Goal: Task Accomplishment & Management: Use online tool/utility

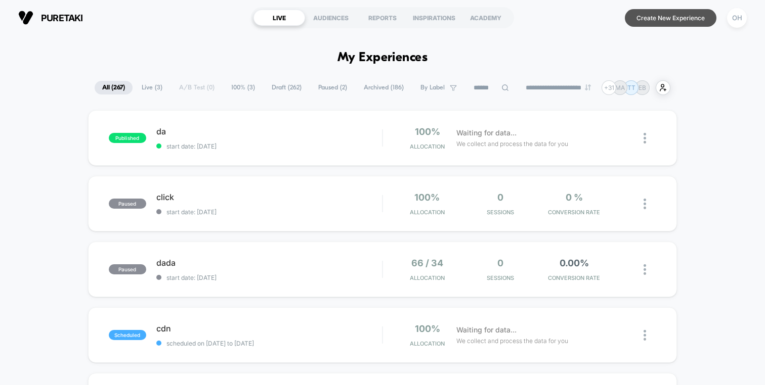
click at [704, 24] on button "Create New Experience" at bounding box center [671, 18] width 92 height 18
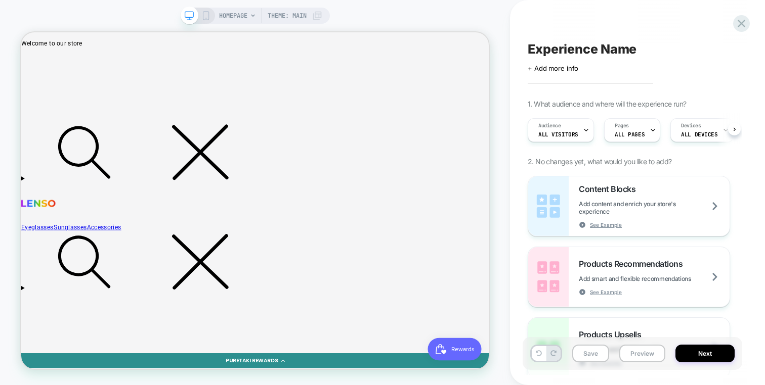
scroll to position [0, 1]
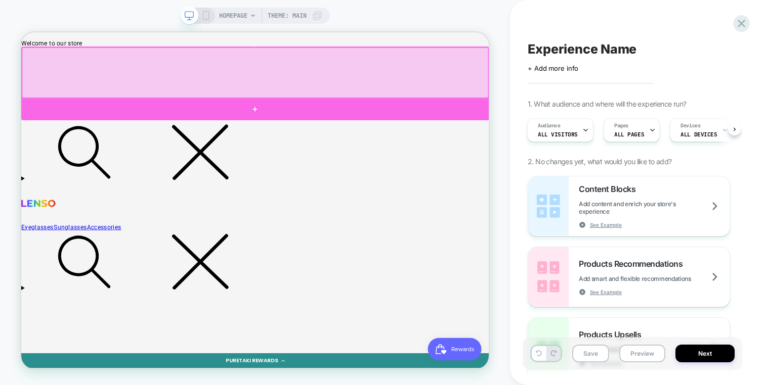
click at [570, 140] on div at bounding box center [333, 135] width 624 height 29
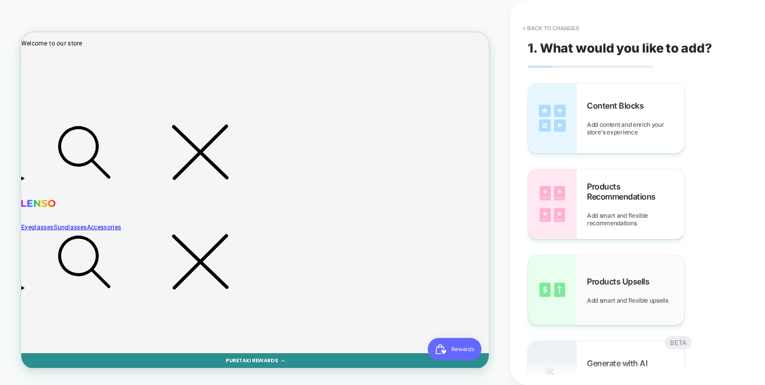
click at [620, 266] on div "Products Upsells Add smart and flexible upsells" at bounding box center [606, 290] width 156 height 70
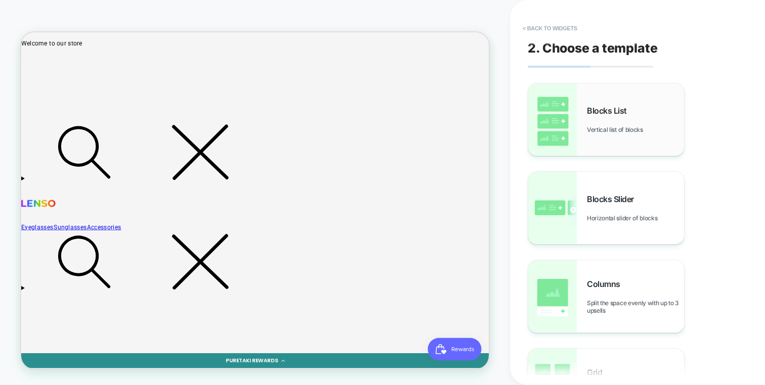
click at [582, 137] on div "Blocks List Vertical list of blocks" at bounding box center [606, 119] width 156 height 72
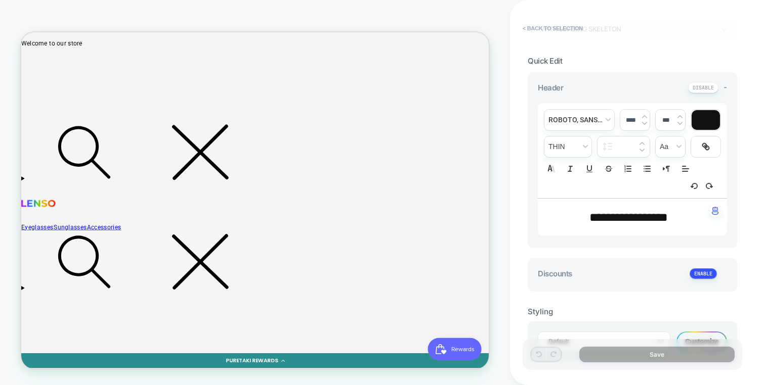
scroll to position [233, 0]
click at [695, 330] on div "Customize" at bounding box center [701, 340] width 51 height 20
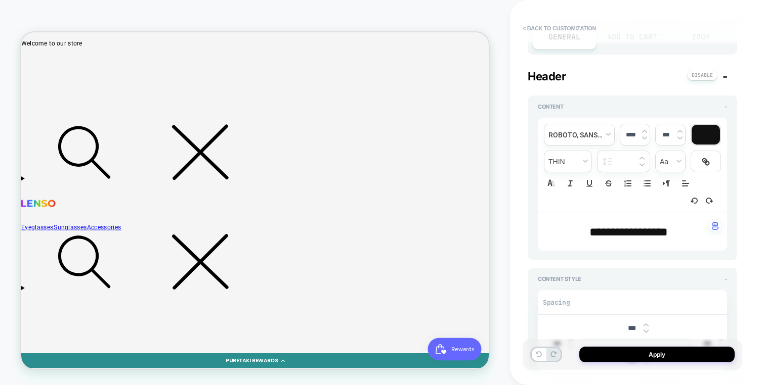
scroll to position [0, 0]
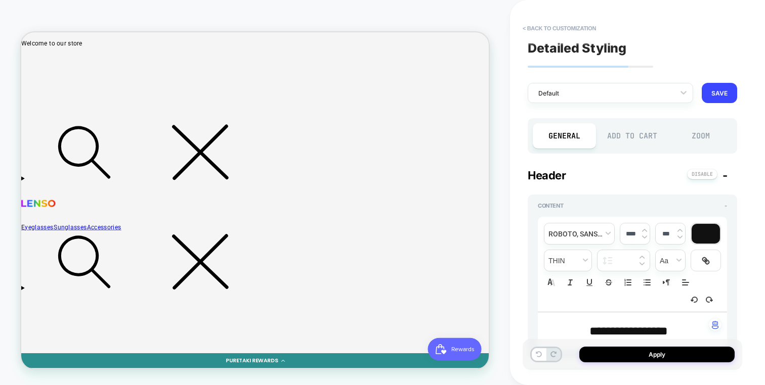
click at [632, 144] on div "Add to Cart" at bounding box center [632, 135] width 63 height 25
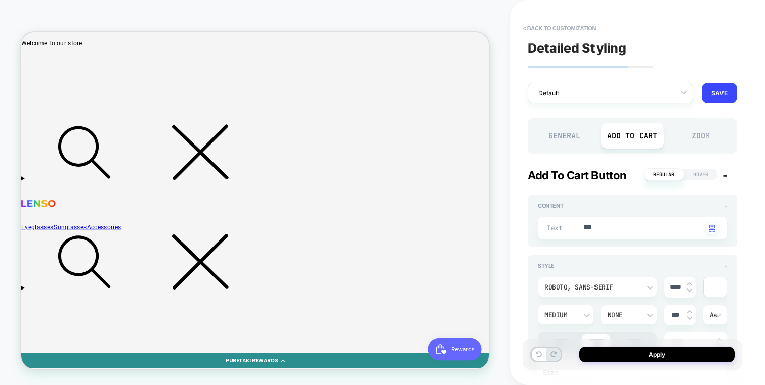
type textarea "*"
click at [676, 311] on input "***" at bounding box center [675, 315] width 23 height 9
type input "***"
type textarea "*"
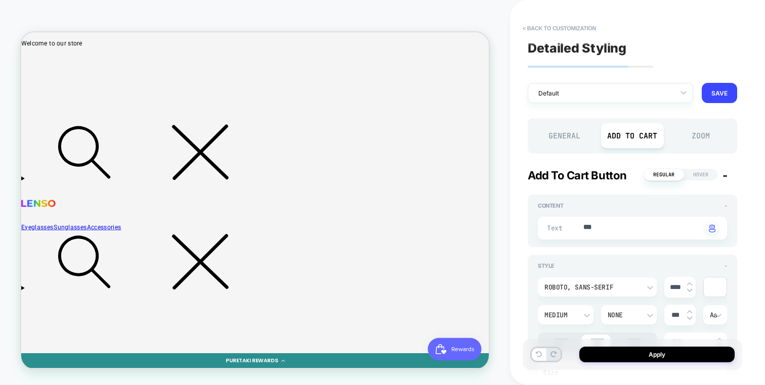
type input "***"
click at [674, 345] on div "Apply" at bounding box center [631, 354] width 219 height 31
click at [674, 349] on button "Apply" at bounding box center [656, 355] width 155 height 16
type textarea "*"
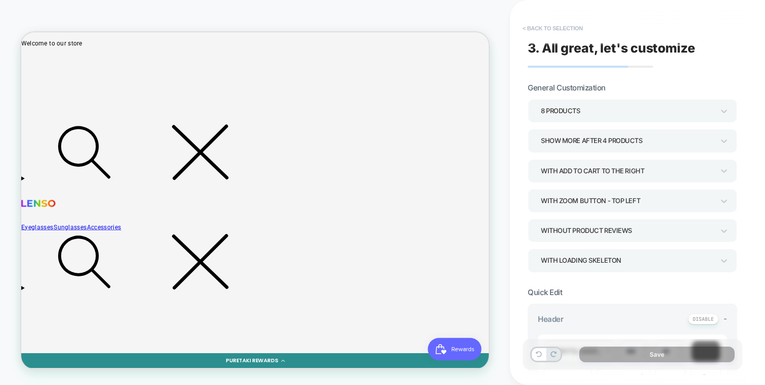
click at [548, 25] on button "< Back to selection" at bounding box center [552, 28] width 70 height 16
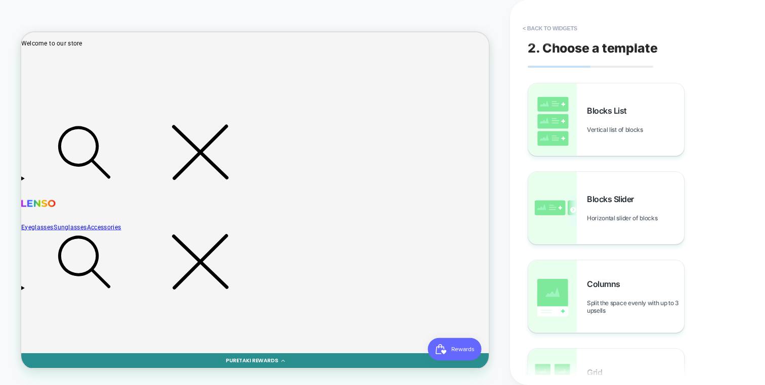
click at [548, 25] on button "< Back to widgets" at bounding box center [549, 28] width 65 height 16
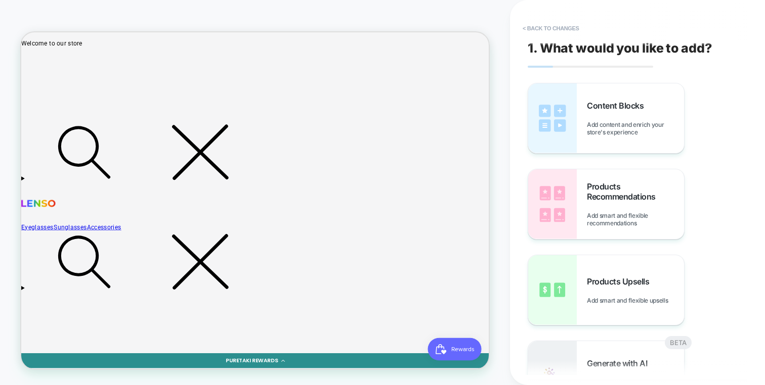
click at [548, 25] on button "< Back to changes" at bounding box center [550, 28] width 67 height 16
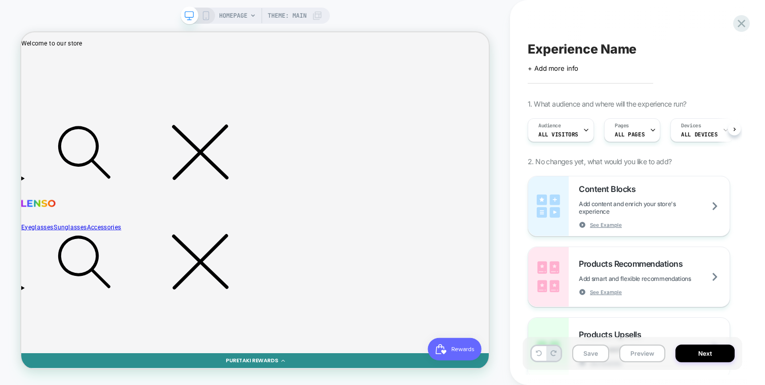
scroll to position [0, 1]
click at [751, 29] on div "Experience Name Click to edit experience details + Add more info 1. What audien…" at bounding box center [637, 192] width 255 height 385
click at [743, 28] on icon at bounding box center [741, 24] width 14 height 14
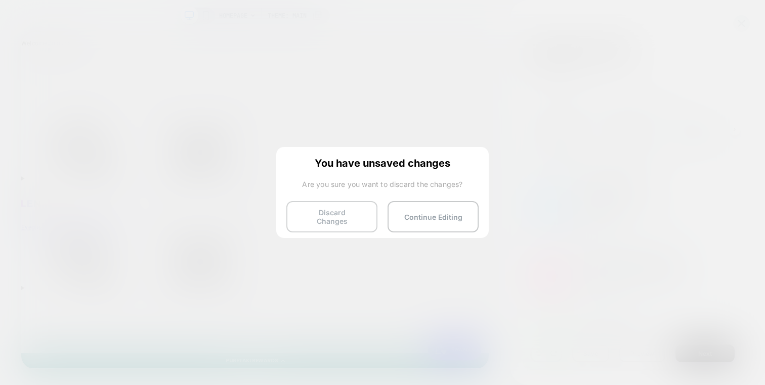
click at [348, 213] on button "Discard Changes" at bounding box center [331, 216] width 91 height 31
